Goal: Task Accomplishment & Management: Use online tool/utility

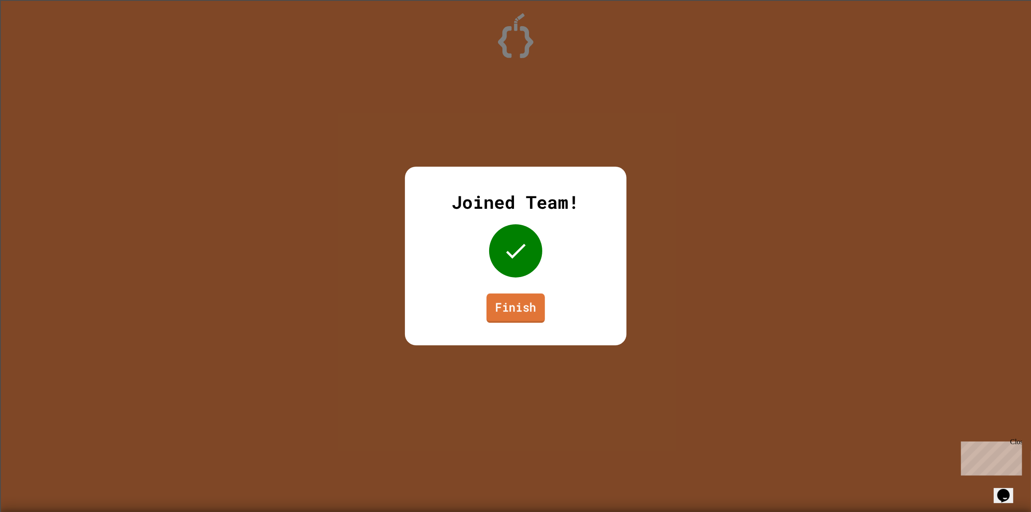
click at [516, 297] on link "Finish" at bounding box center [515, 307] width 58 height 29
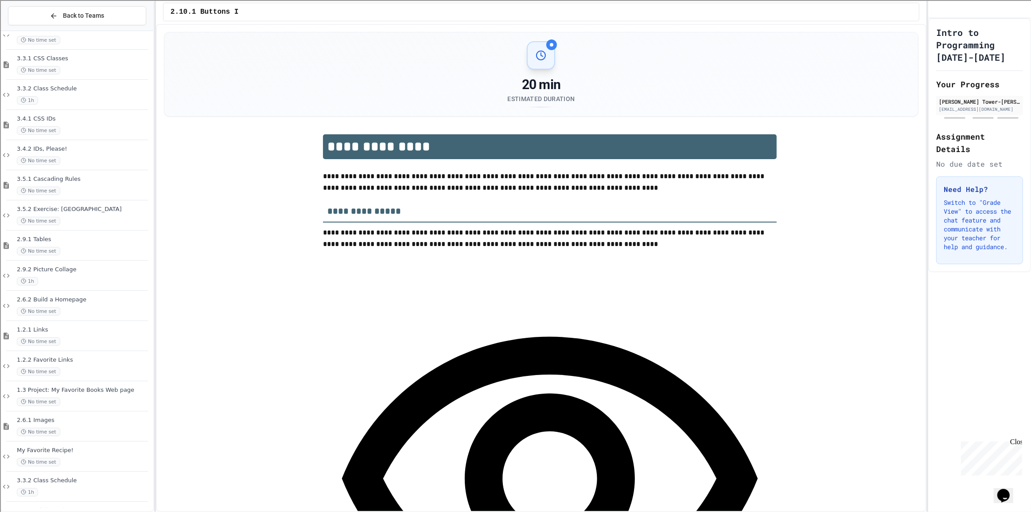
scroll to position [230, 0]
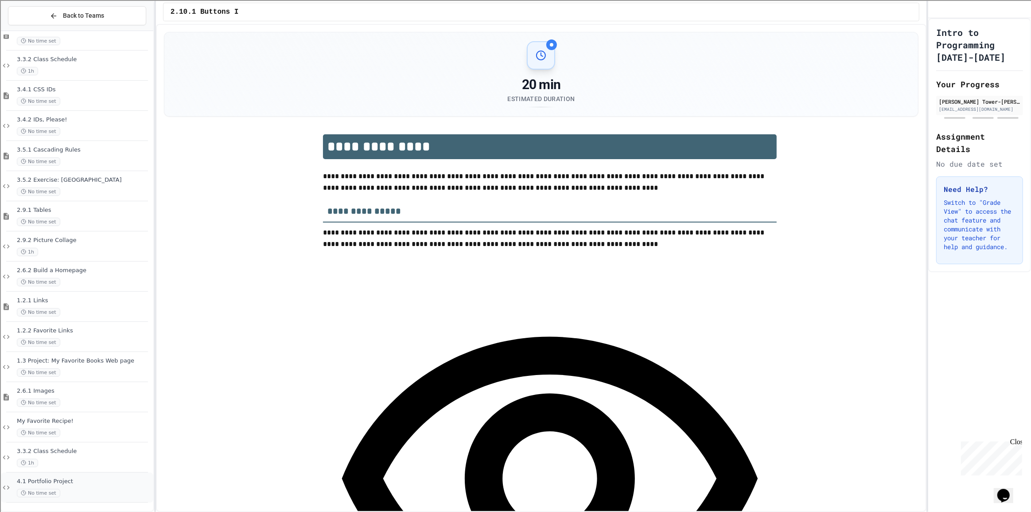
click at [68, 476] on div "4.1 Portfolio Project No time set" at bounding box center [77, 487] width 152 height 30
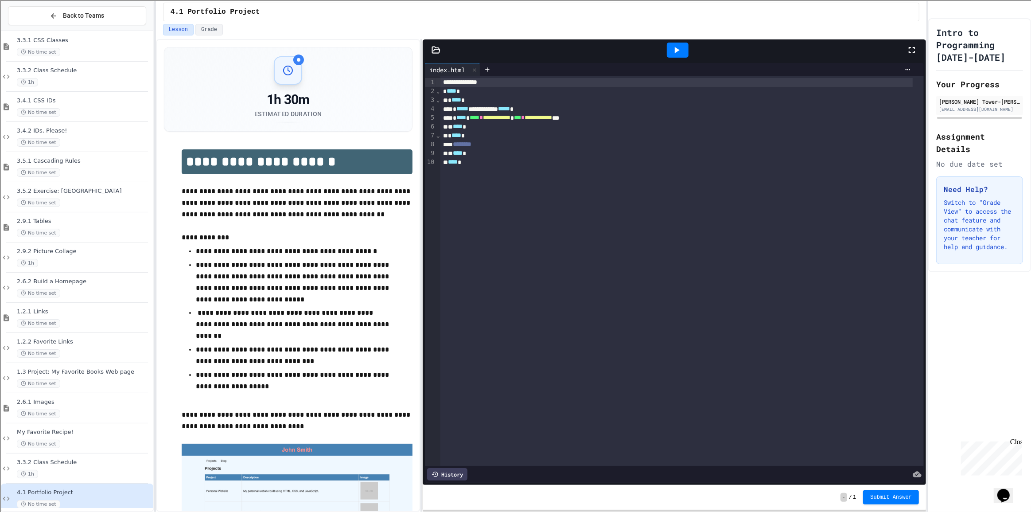
click at [434, 52] on icon at bounding box center [435, 50] width 9 height 9
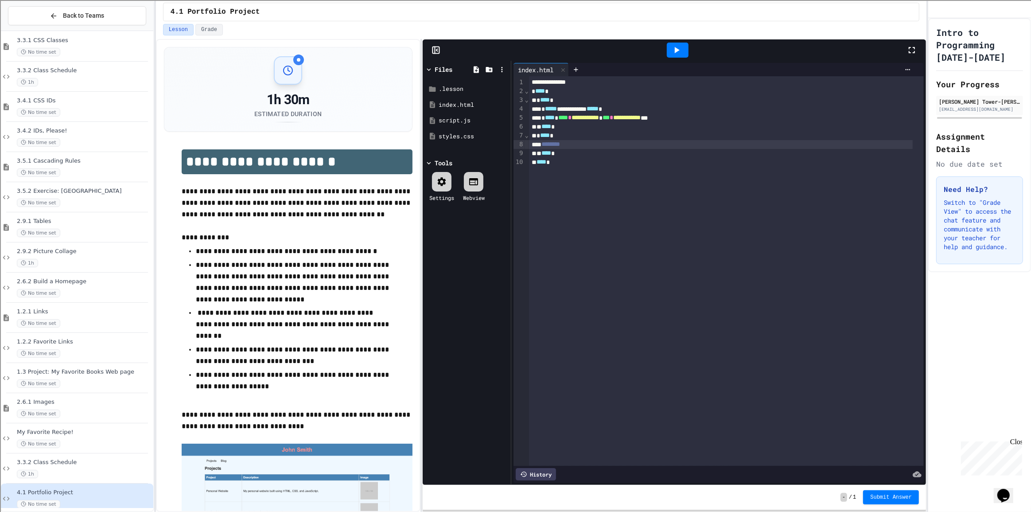
click at [560, 144] on span "********" at bounding box center [550, 144] width 19 height 6
click at [464, 137] on div "styles.css" at bounding box center [467, 136] width 59 height 9
